Goal: Task Accomplishment & Management: Manage account settings

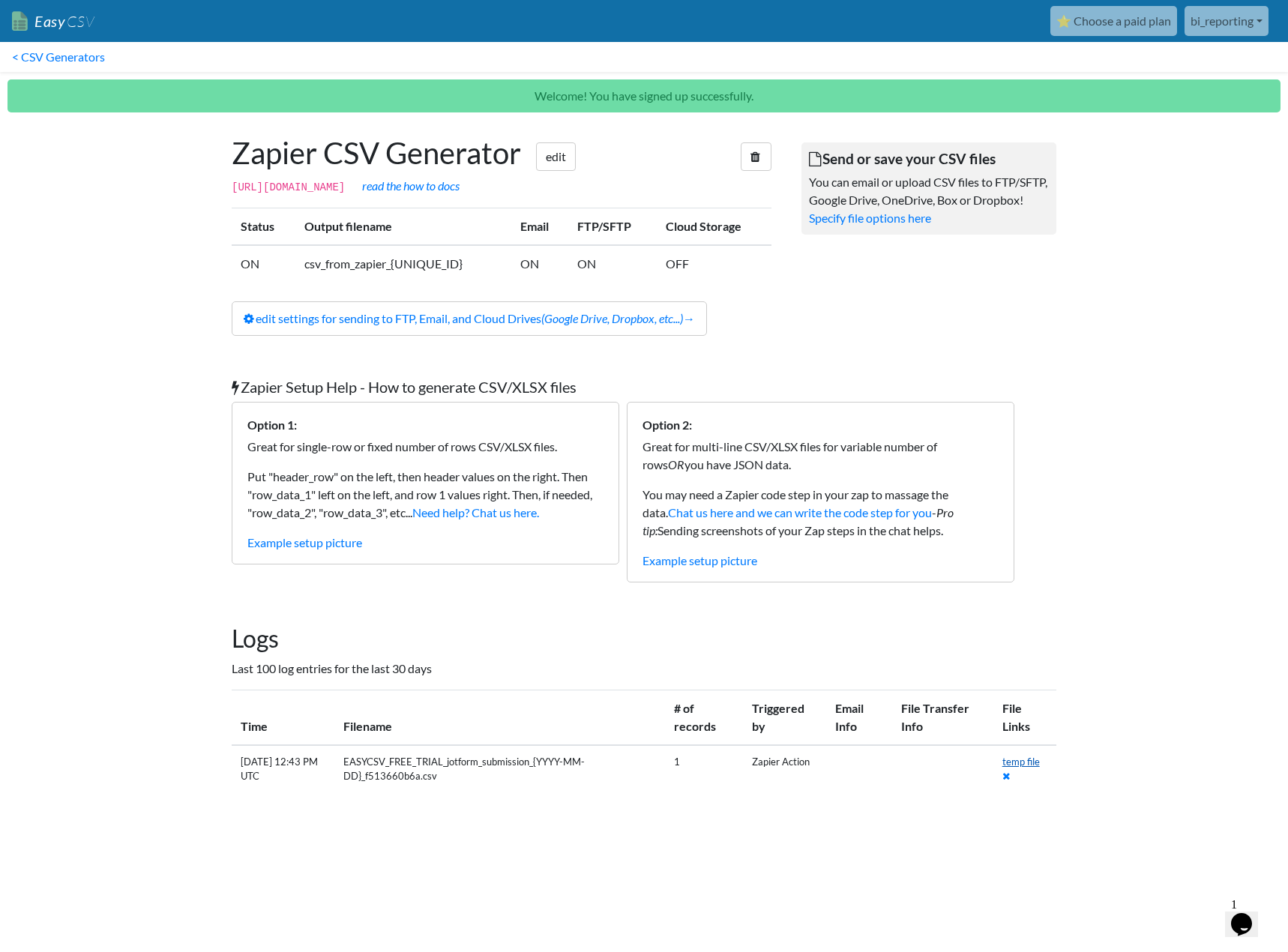
click at [1012, 763] on link "temp file" at bounding box center [1021, 761] width 37 height 12
click at [171, 512] on body "Easy CSV ⭐ Choose a paid plan bi_reporting Alloheim All Flows All CSV Generator…" at bounding box center [644, 410] width 1288 height 820
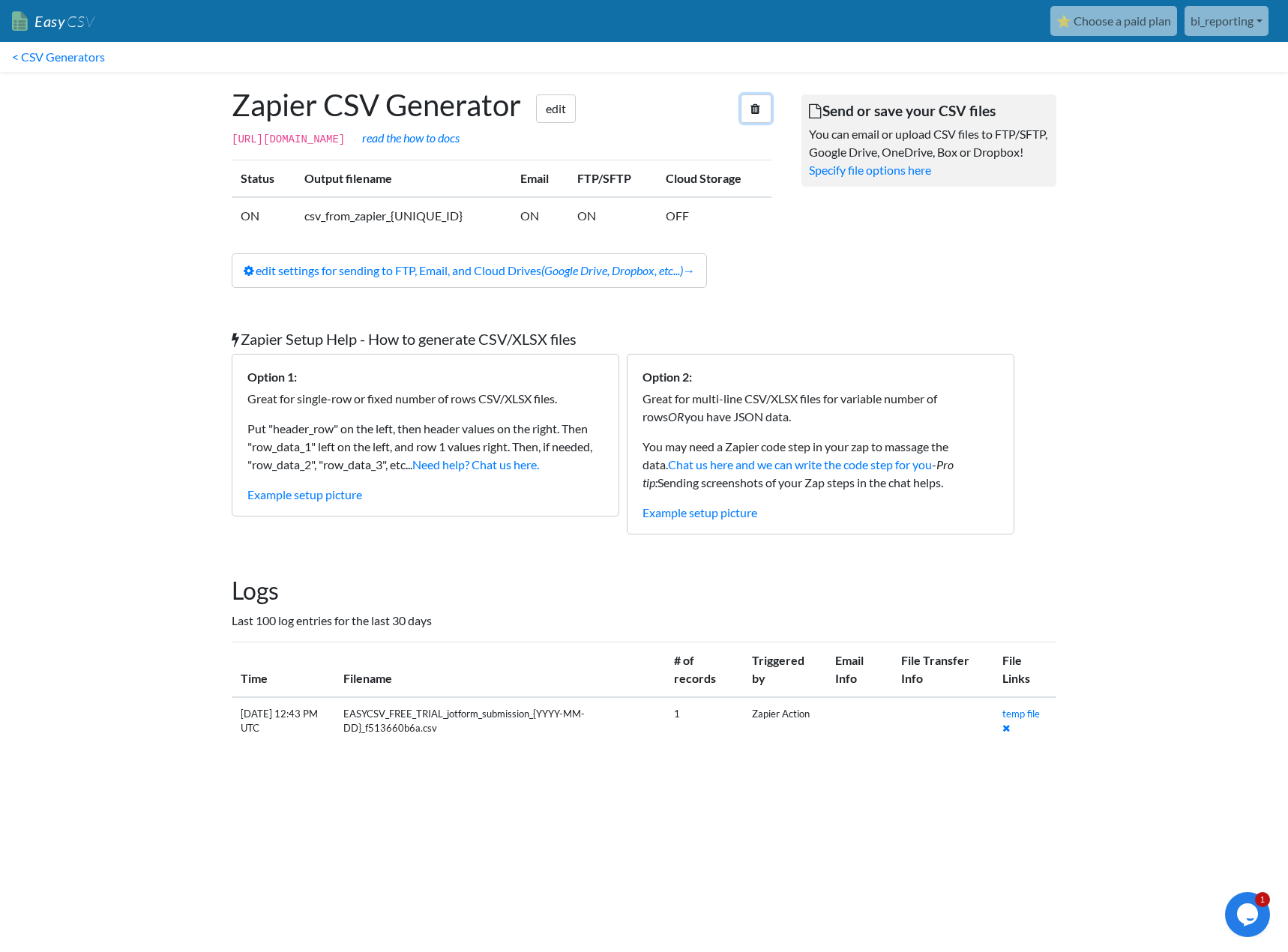
drag, startPoint x: 746, startPoint y: 111, endPoint x: 685, endPoint y: 55, distance: 82.8
click at [747, 111] on link at bounding box center [756, 109] width 31 height 28
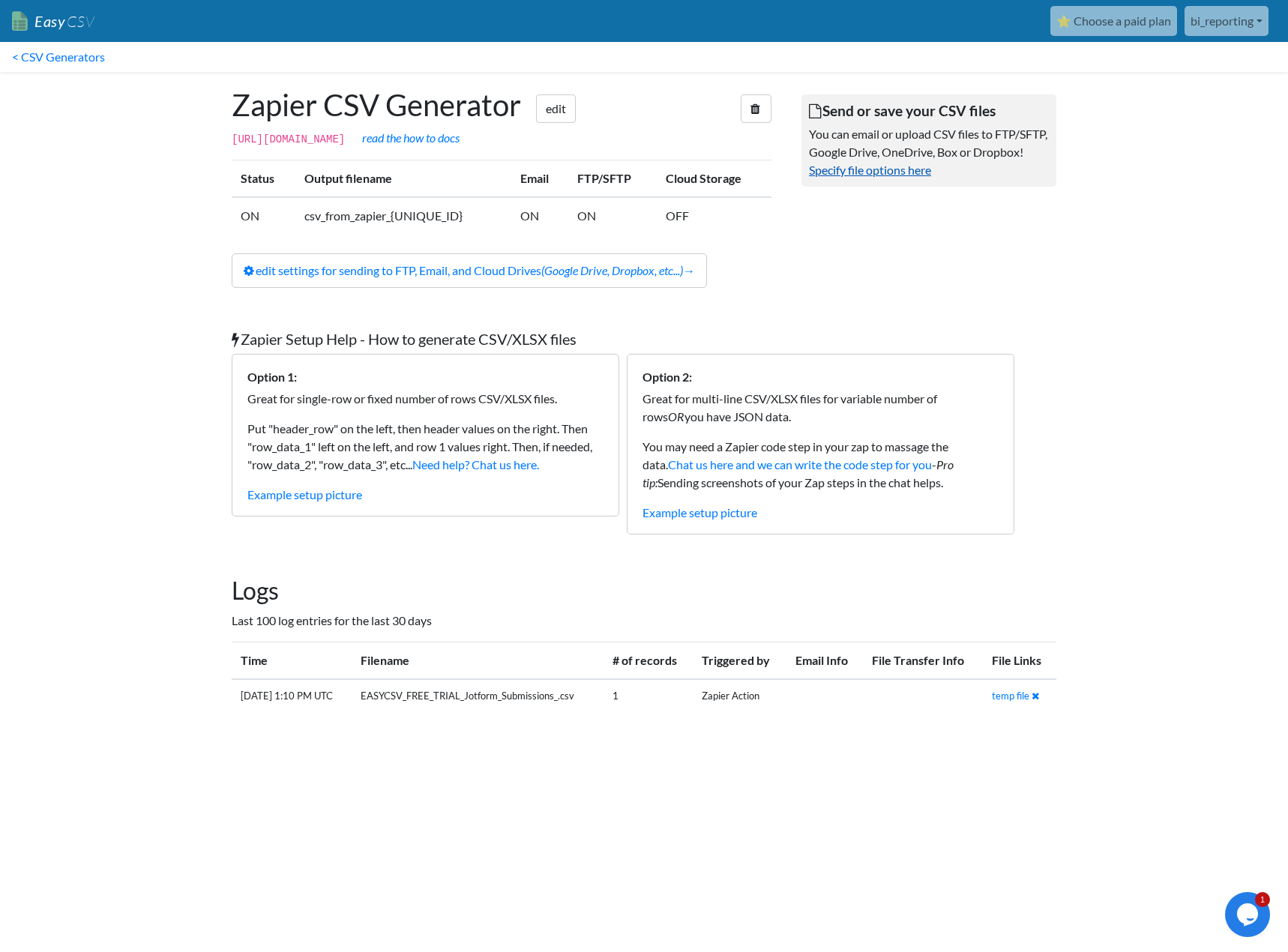
click at [906, 177] on link "Specify file options here" at bounding box center [870, 170] width 122 height 14
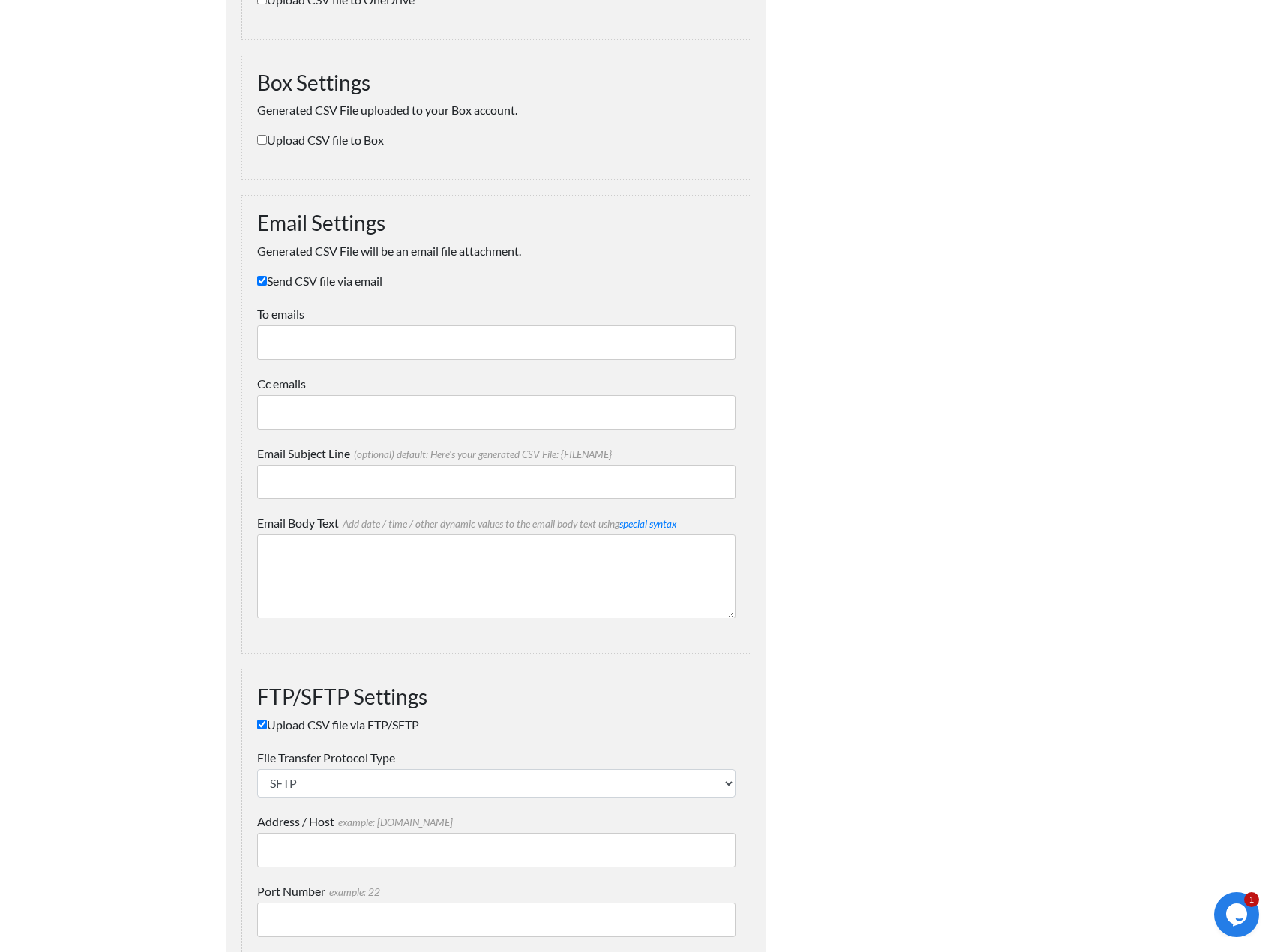
scroll to position [1049, 0]
click at [424, 339] on input "To emails" at bounding box center [497, 341] width 479 height 35
type input "jose.romero@alloheim.de"
click at [372, 489] on input "Email Subject Line (optional) default: Here's your generated CSV File: {FILENAM…" at bounding box center [497, 481] width 479 height 35
type input "Test Formular"
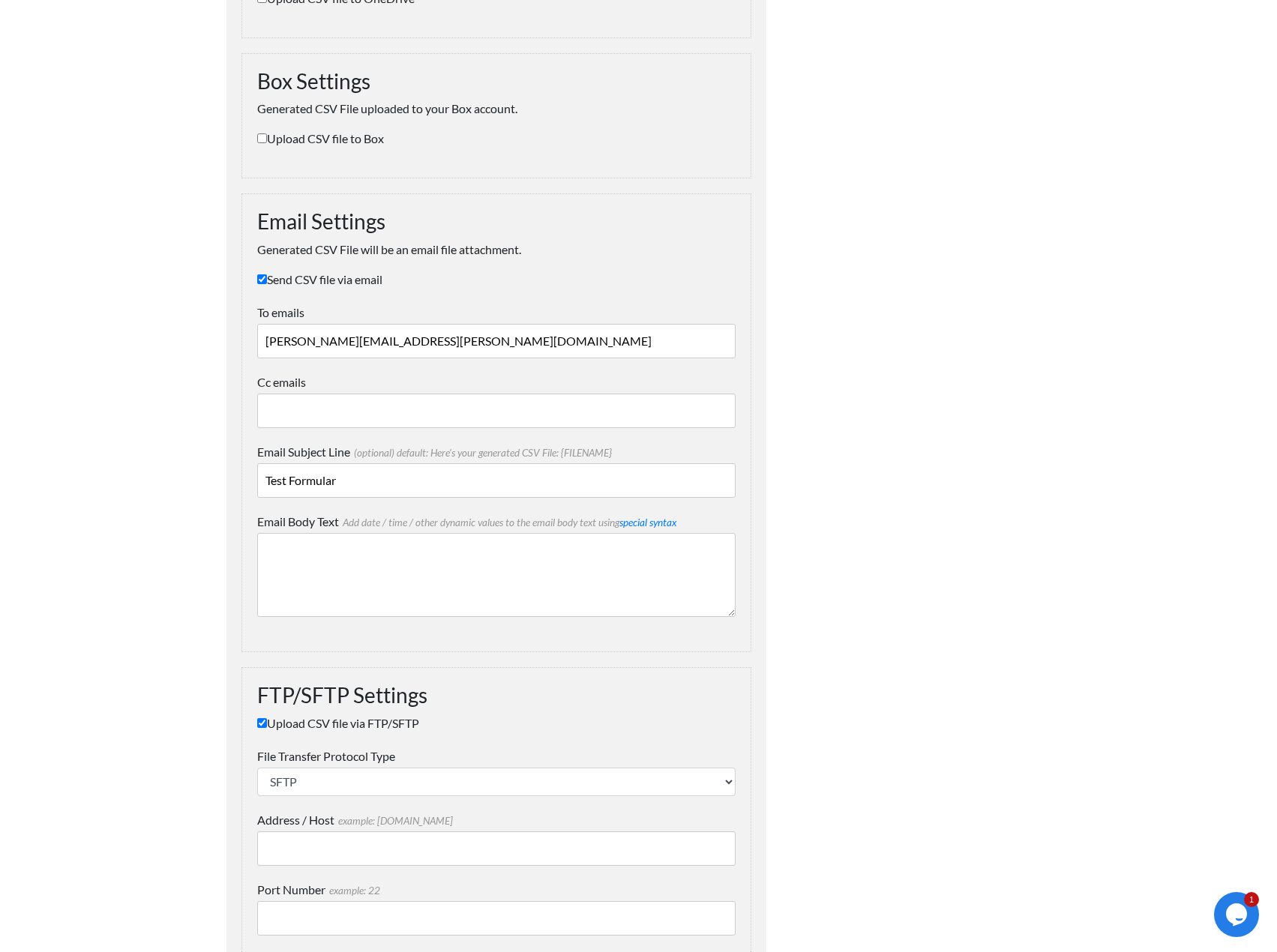
click at [549, 598] on textarea "Email Body Text Add date / time / other dynamic values to the email body text u…" at bounding box center [497, 575] width 479 height 84
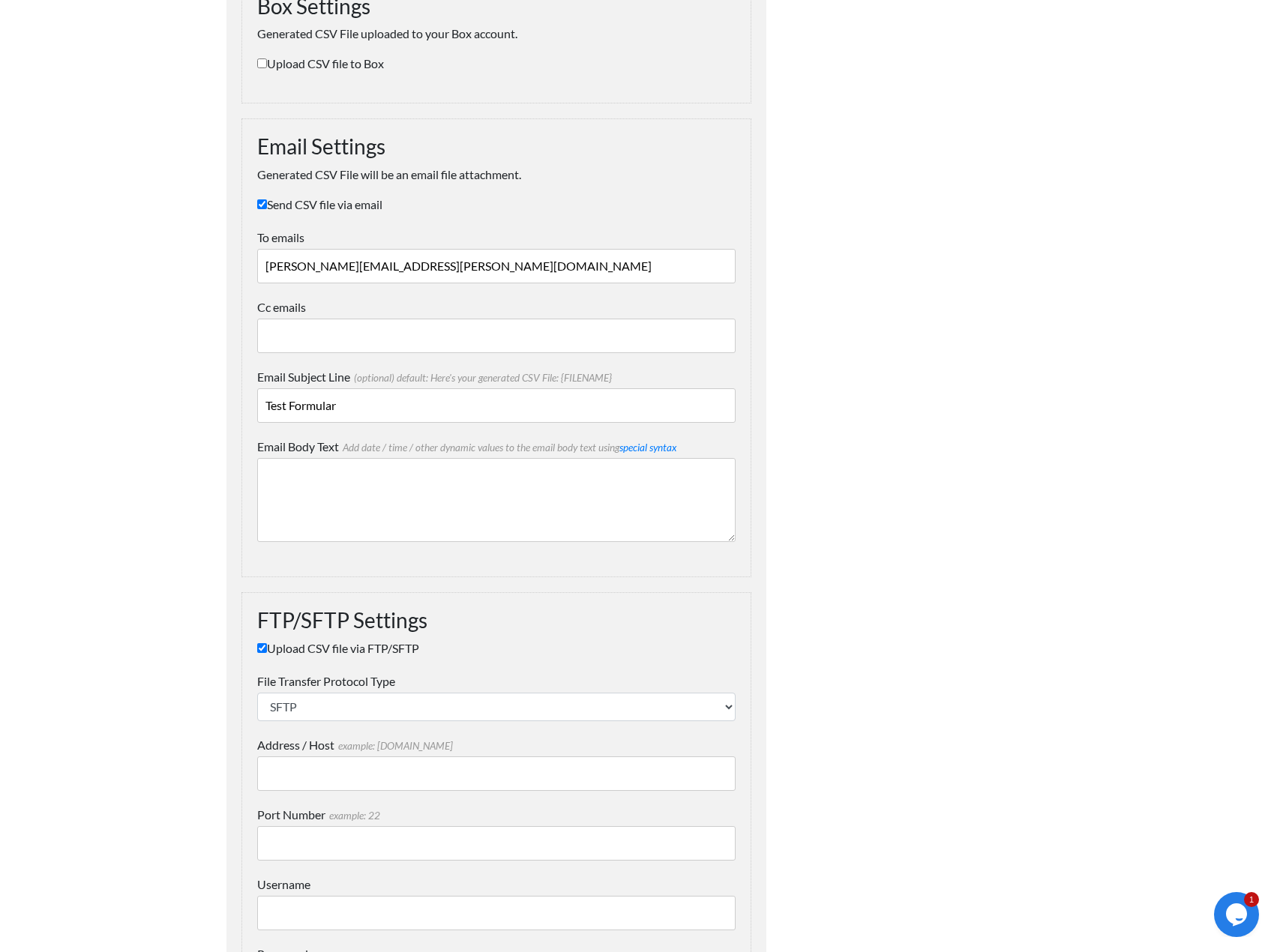
click at [263, 649] on input "Upload CSV file via FTP/SFTP" at bounding box center [262, 648] width 9 height 9
checkbox input "false"
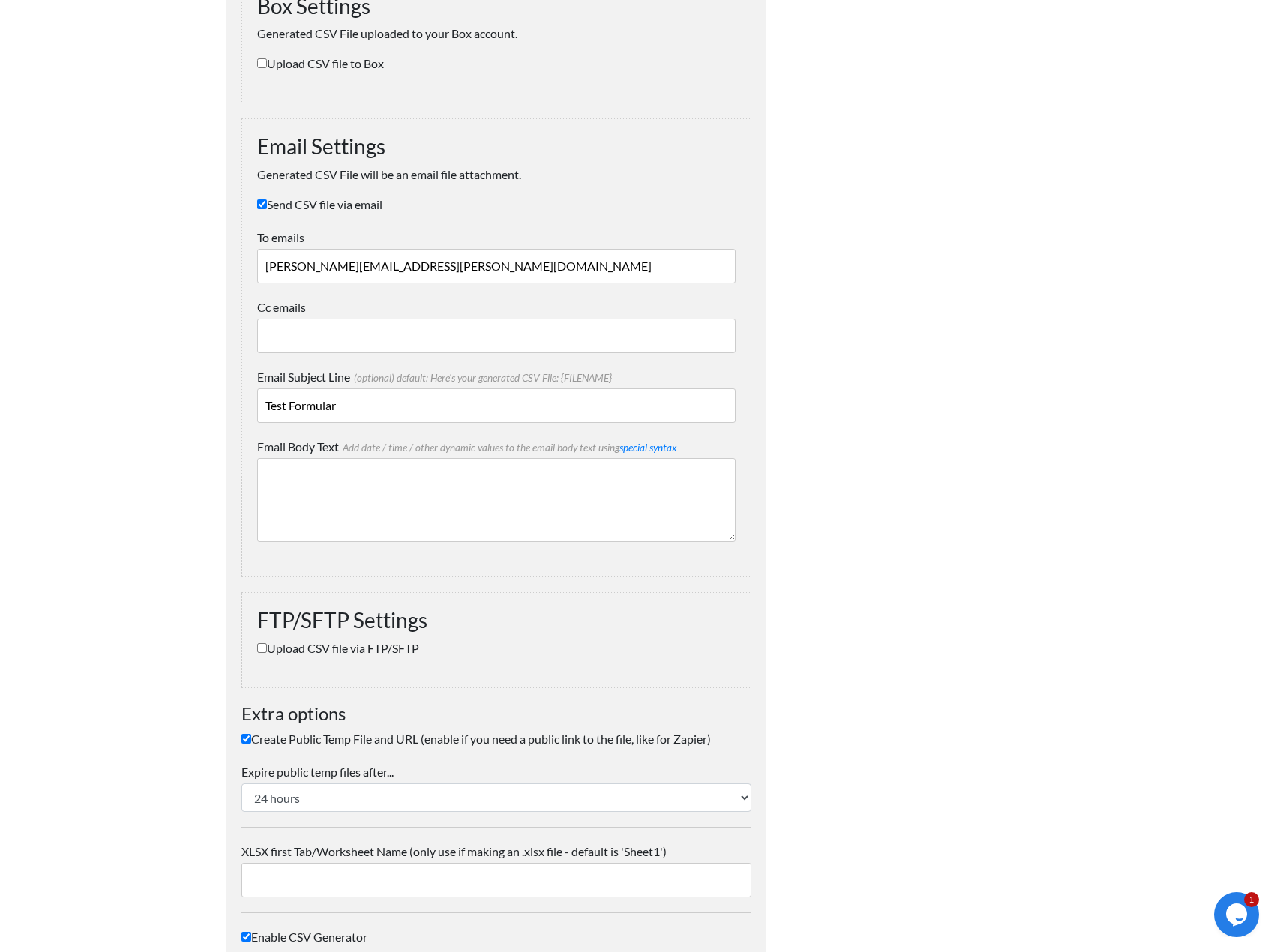
click at [546, 494] on textarea "Email Body Text Add date / time / other dynamic values to the email body text u…" at bounding box center [497, 500] width 479 height 84
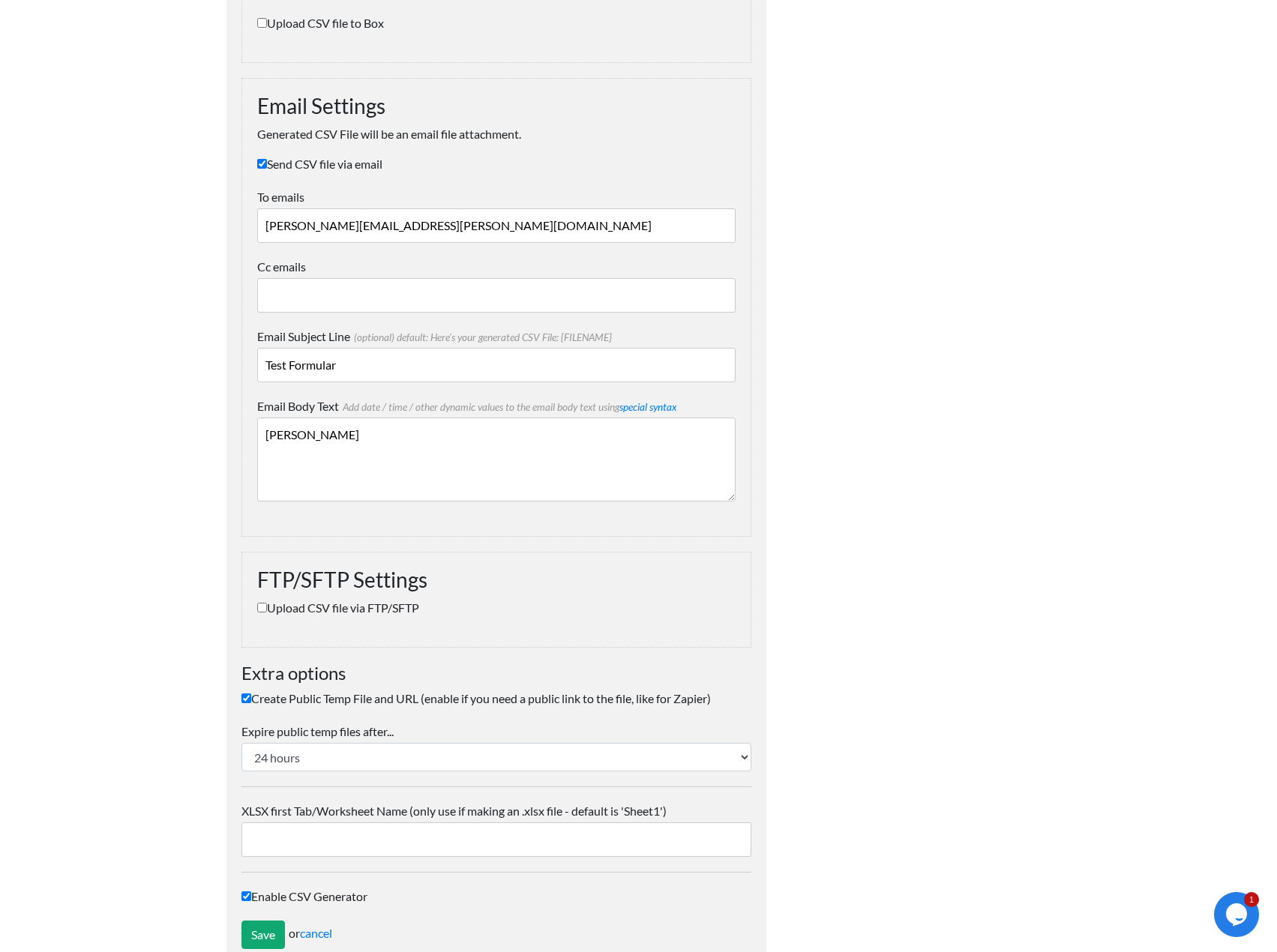
scroll to position [1204, 0]
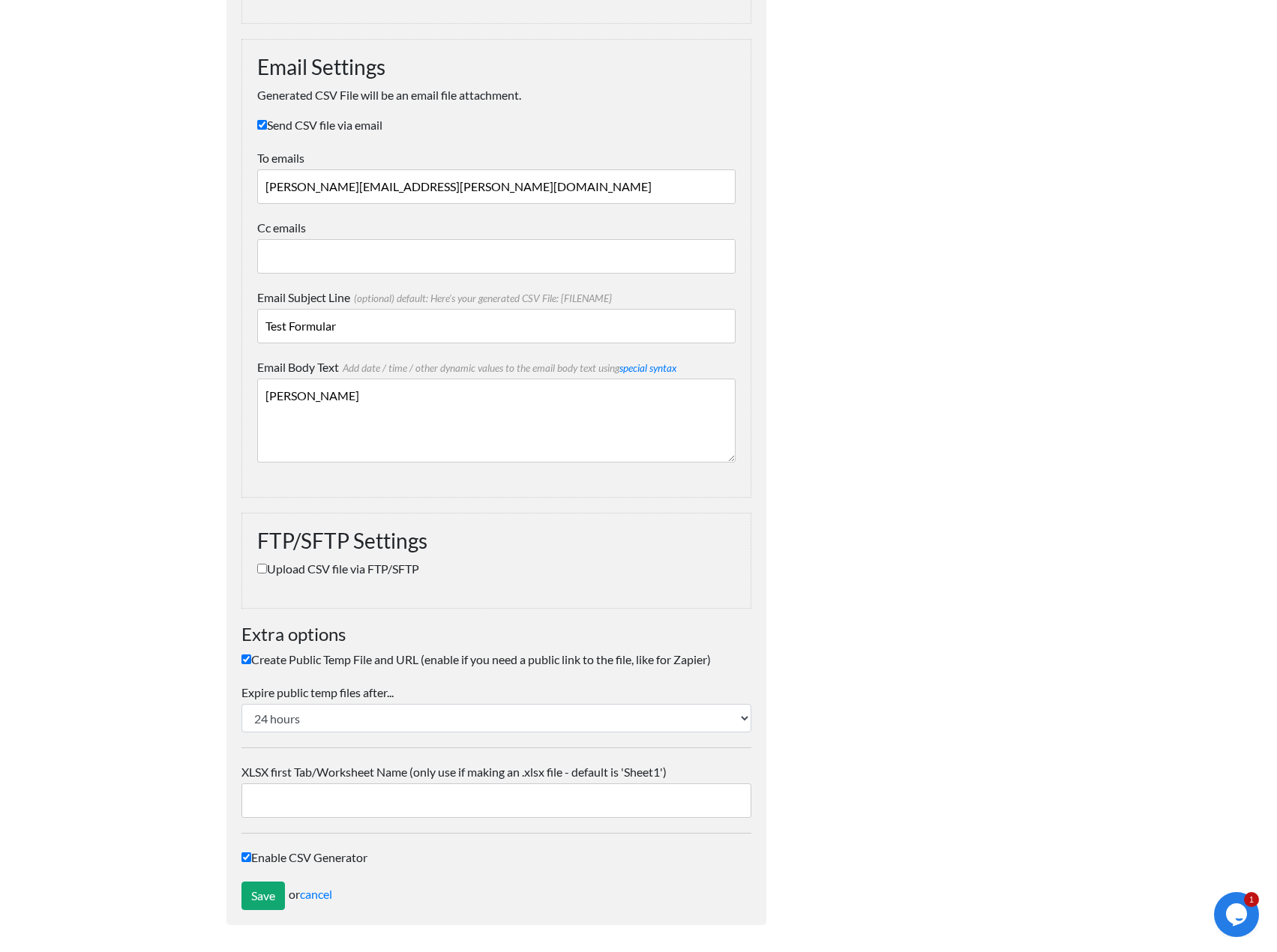
type textarea "Siehe Anhang"
click at [244, 658] on input "Create Public Temp File and URL (enable if you need a public link to the file, …" at bounding box center [246, 659] width 9 height 9
checkbox input "false"
click at [260, 900] on input "Save" at bounding box center [263, 896] width 43 height 28
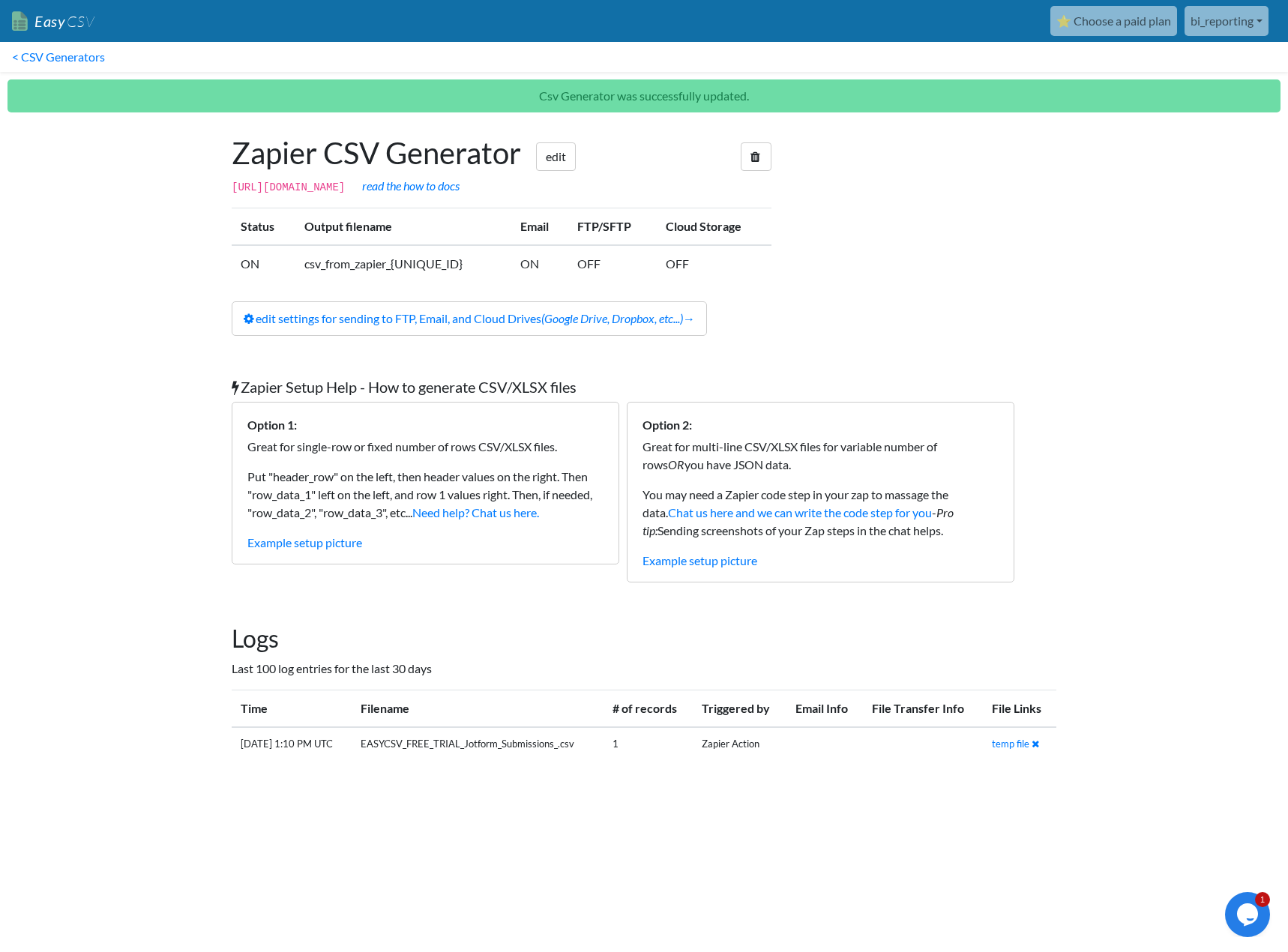
click at [894, 231] on div at bounding box center [929, 235] width 285 height 231
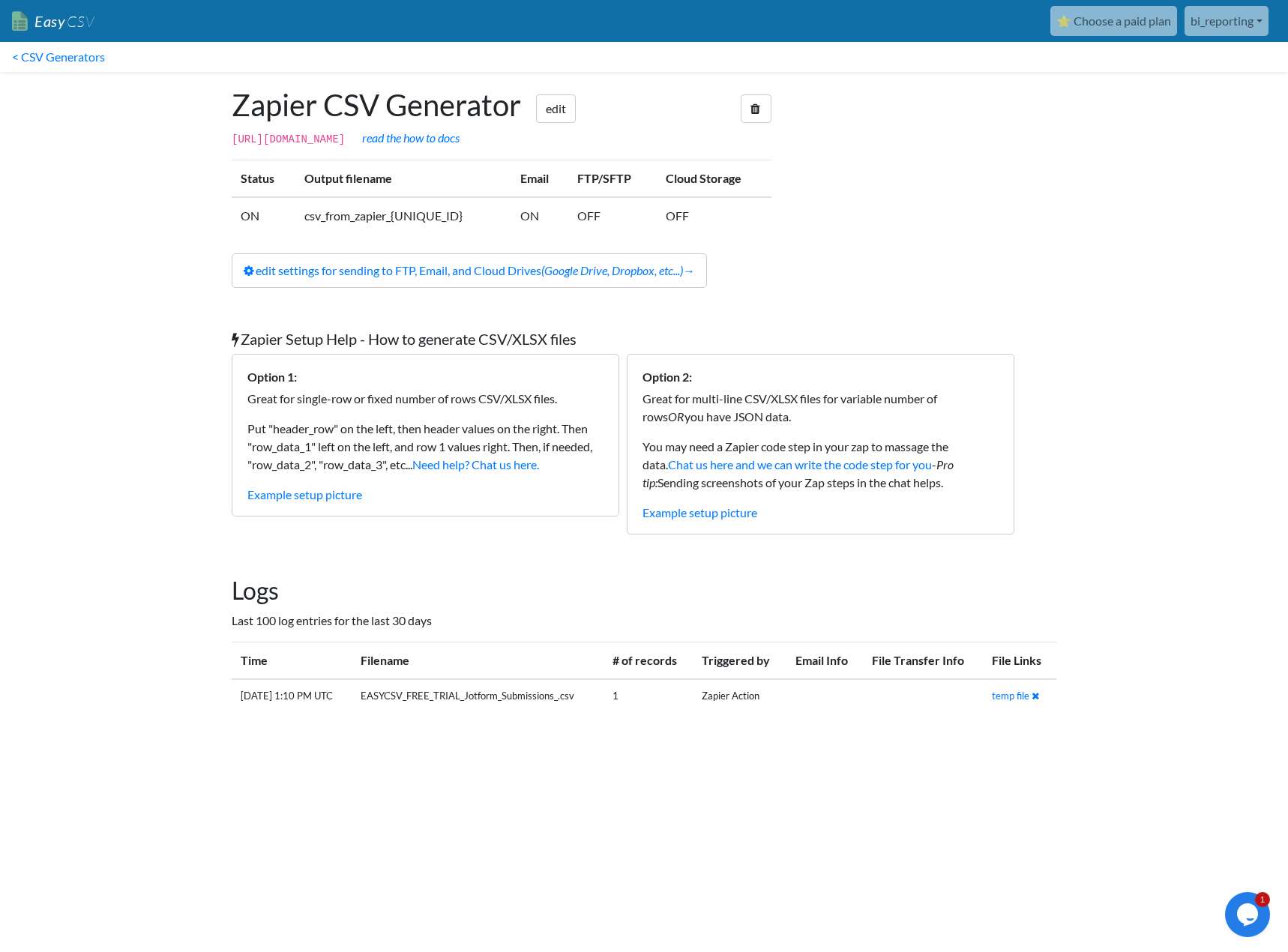
click at [1123, 291] on body "Easy CSV ⭐ Choose a paid plan bi_reporting Alloheim All Flows All CSV Generator…" at bounding box center [644, 369] width 1288 height 739
click at [1237, 912] on button "Opens Chat This icon Opens the chat window." at bounding box center [1242, 924] width 33 height 25
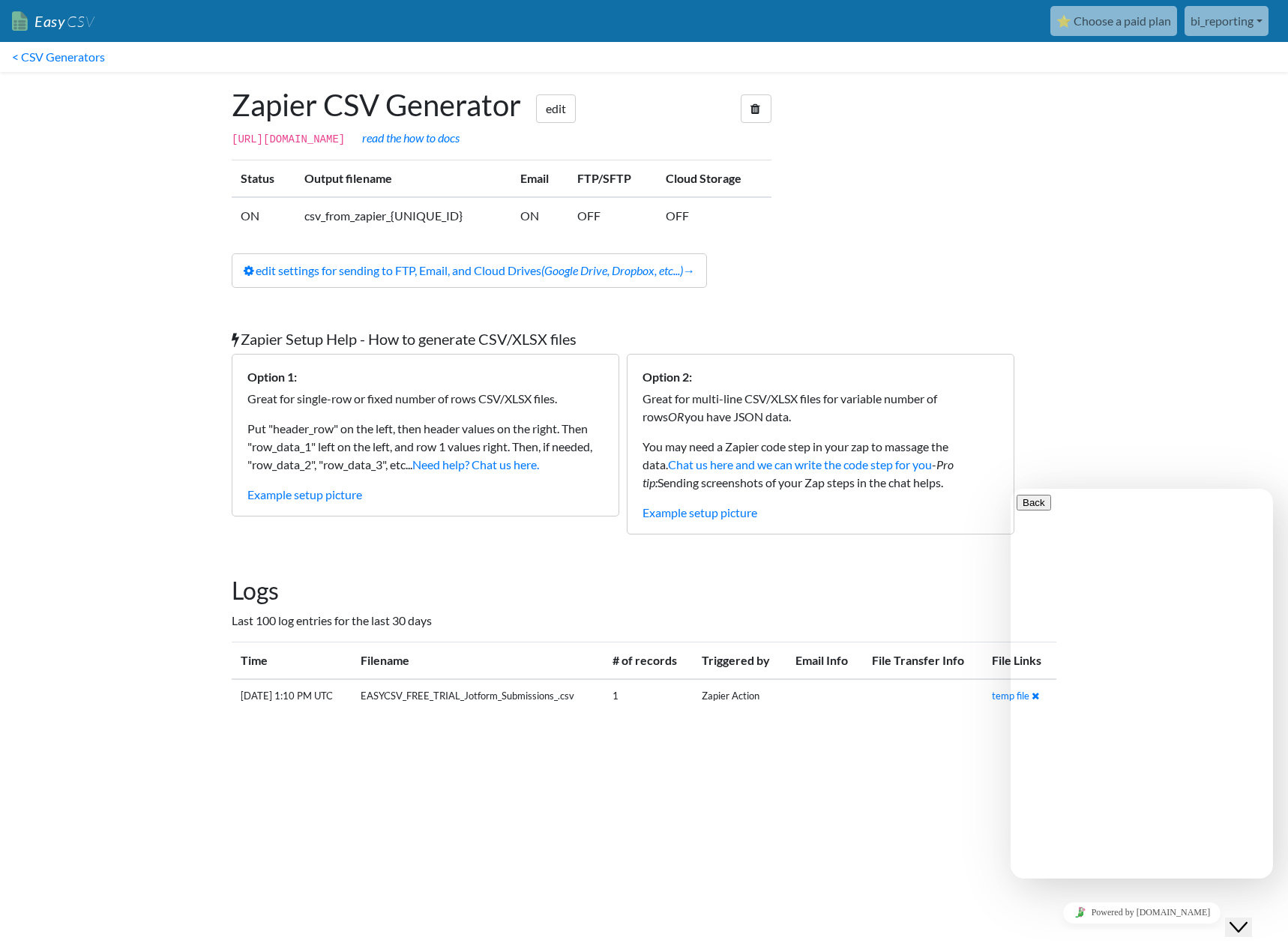
click at [1139, 317] on body "Easy CSV ⭐ Choose a paid plan bi_reporting Alloheim All Flows All CSV Generator…" at bounding box center [644, 369] width 1288 height 739
click at [67, 24] on span "CSV" at bounding box center [80, 21] width 29 height 19
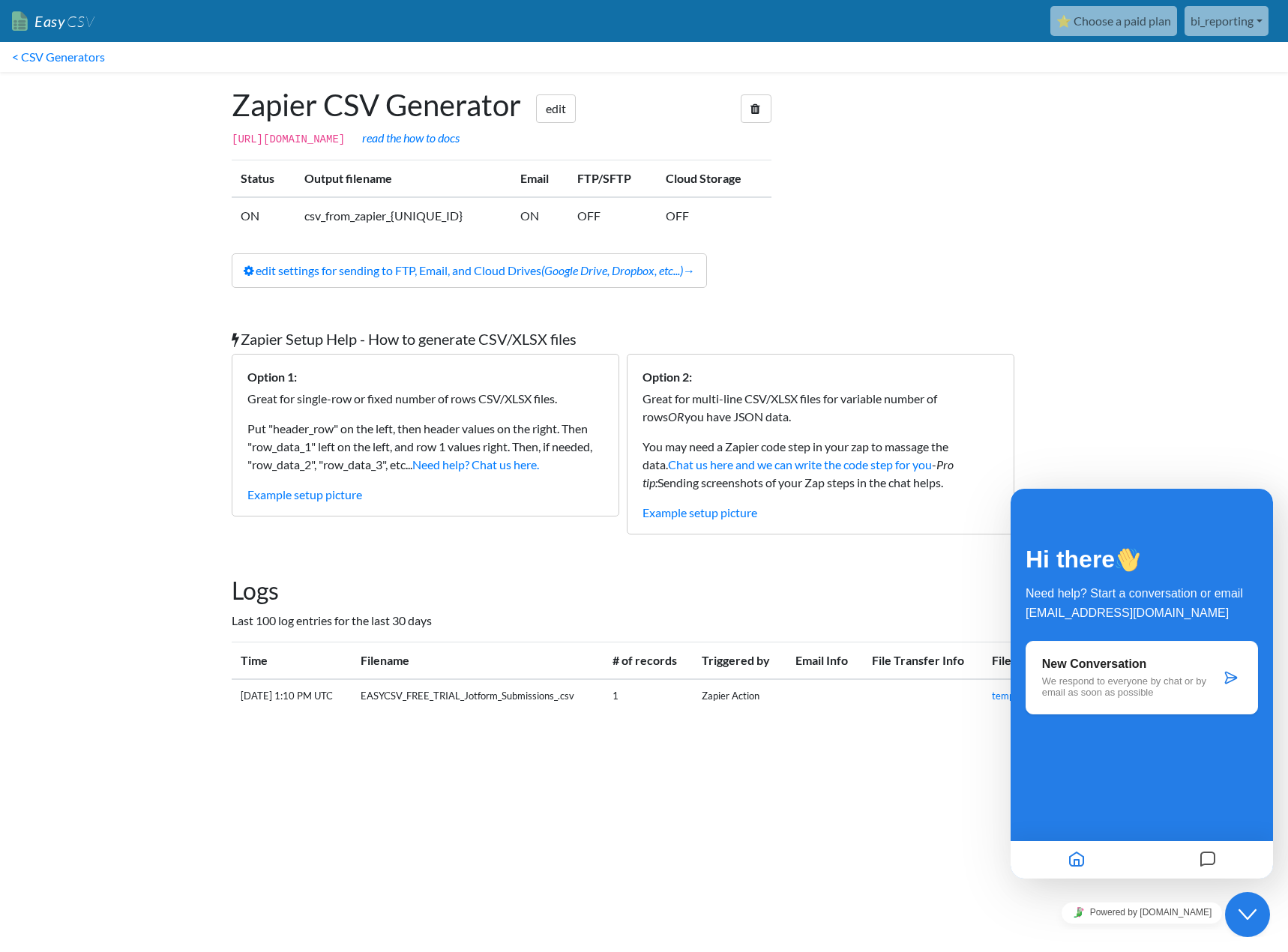
click at [672, 596] on h2 "Logs" at bounding box center [644, 590] width 824 height 28
click at [1001, 696] on link "temp file" at bounding box center [1010, 695] width 37 height 12
drag, startPoint x: 880, startPoint y: 822, endPoint x: 881, endPoint y: 812, distance: 10.0
click at [880, 751] on html "Easy CSV ⭐ Choose a paid plan bi_reporting Alloheim All Flows All CSV Generator…" at bounding box center [644, 375] width 1288 height 751
click at [765, 101] on link at bounding box center [756, 109] width 31 height 28
